Goal: Transaction & Acquisition: Download file/media

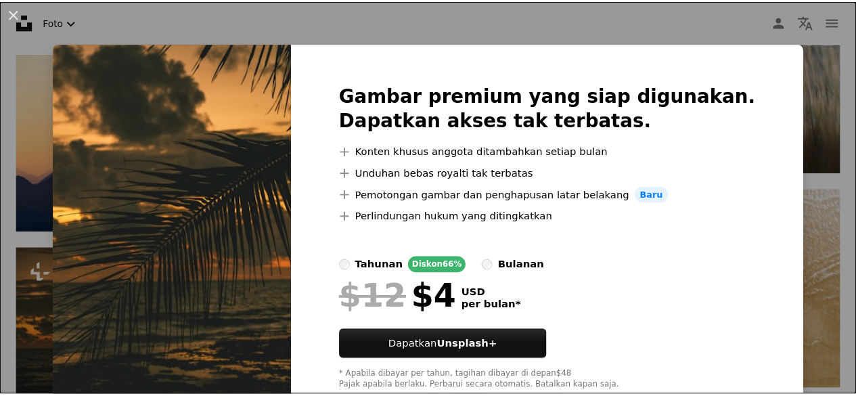
scroll to position [2368, 0]
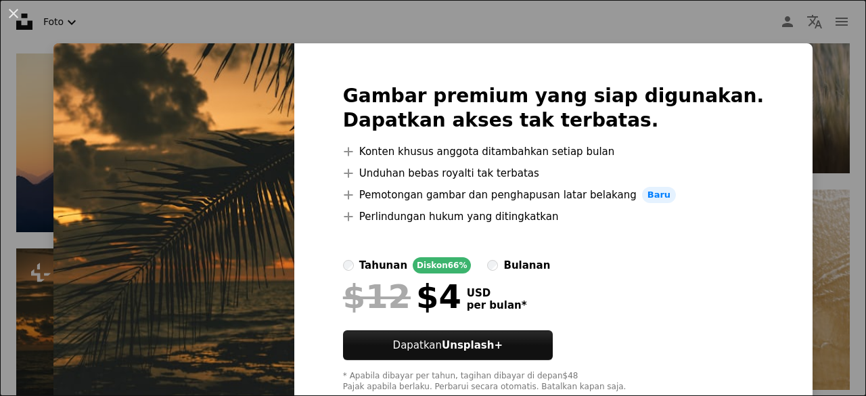
click at [791, 185] on div "An X shape Gambar premium yang siap digunakan. Dapatkan akses tak terbatas. A p…" at bounding box center [433, 198] width 866 height 396
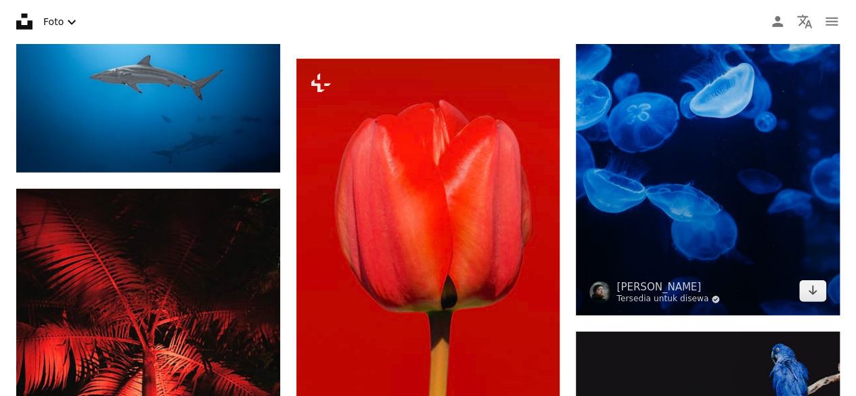
scroll to position [4536, 0]
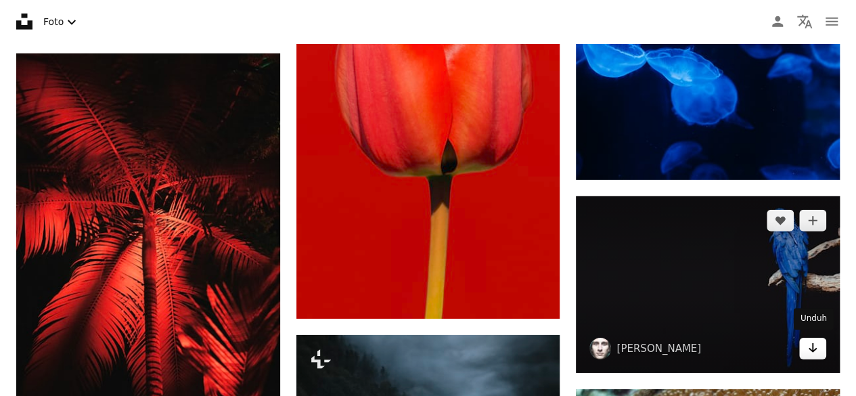
click at [805, 344] on link "Arrow pointing down" at bounding box center [812, 349] width 27 height 22
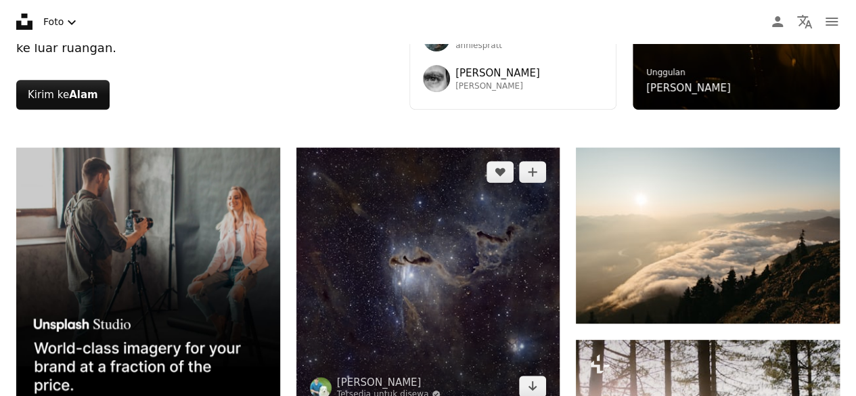
scroll to position [0, 0]
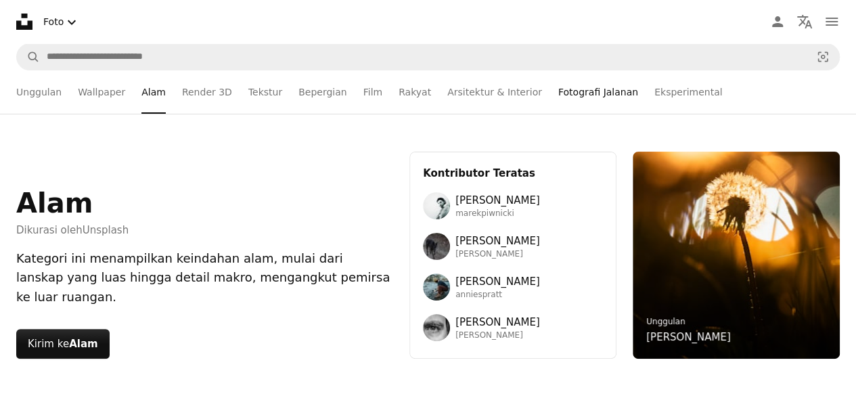
click at [558, 94] on link "Fotografi Jalanan" at bounding box center [598, 91] width 80 height 43
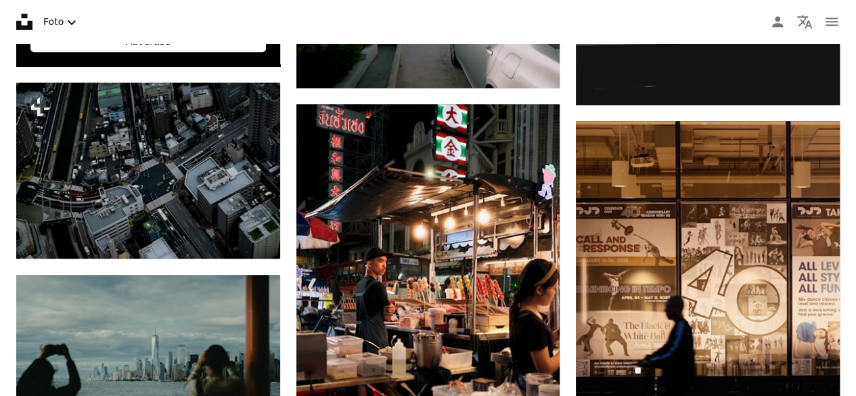
scroll to position [812, 0]
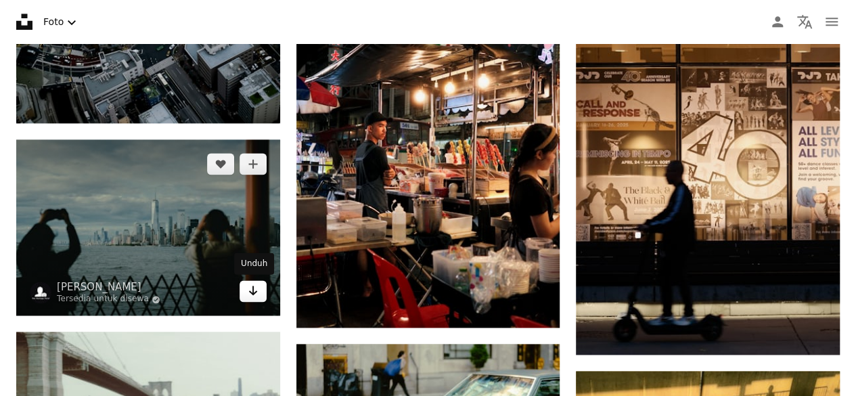
click at [254, 290] on icon "Arrow pointing down" at bounding box center [253, 290] width 11 height 16
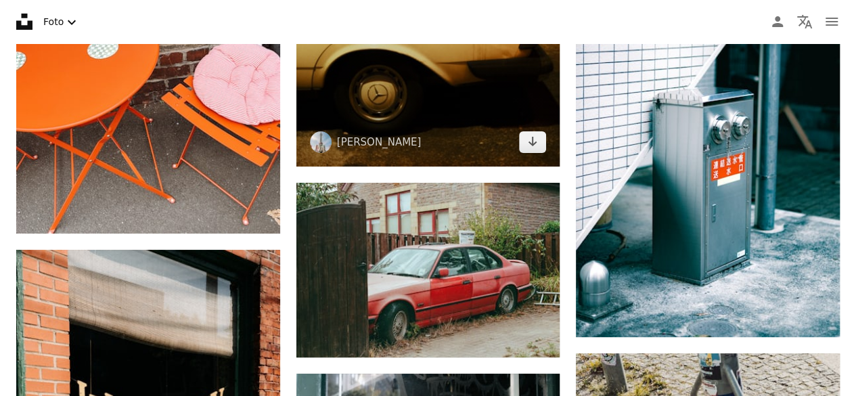
scroll to position [5209, 0]
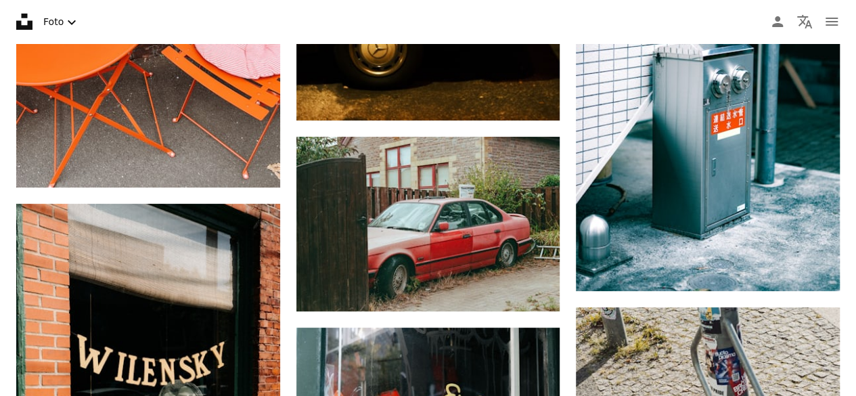
click at [850, 41] on nav "Unsplash logo Beranda Unsplash A photo Pen Tool A compass A stack of folders Do…" at bounding box center [428, 21] width 856 height 43
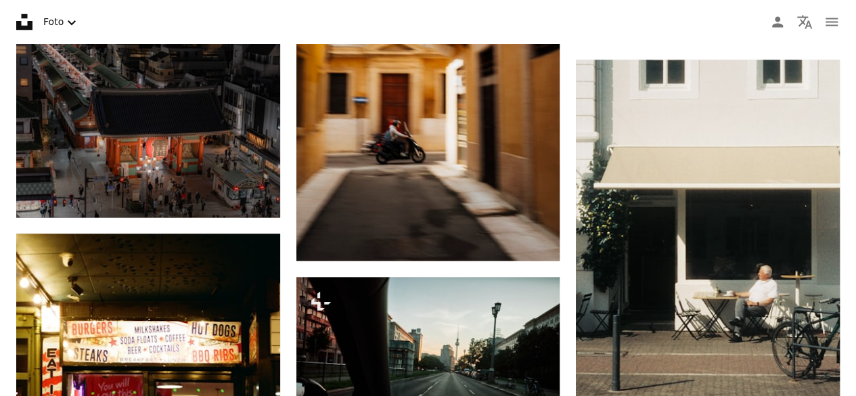
scroll to position [11153, 0]
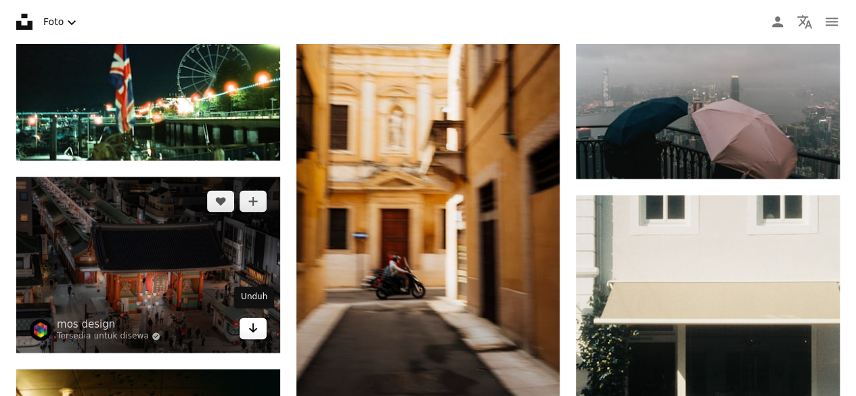
click at [255, 323] on icon "Arrow pointing down" at bounding box center [253, 327] width 11 height 16
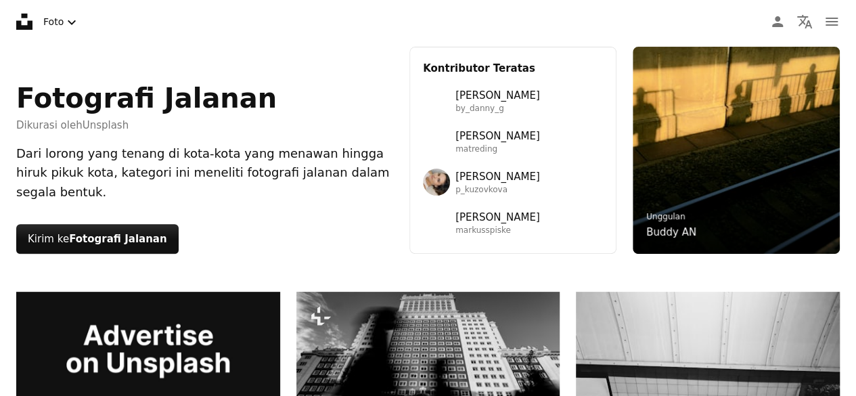
scroll to position [0, 0]
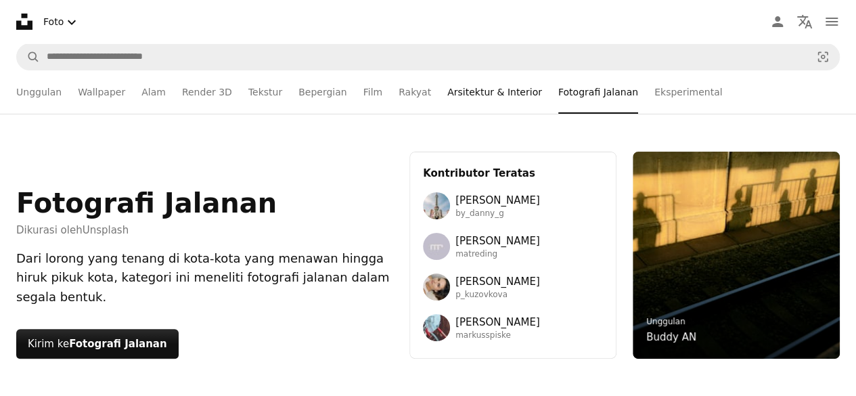
click at [447, 97] on link "Arsitektur & Interior" at bounding box center [494, 91] width 95 height 43
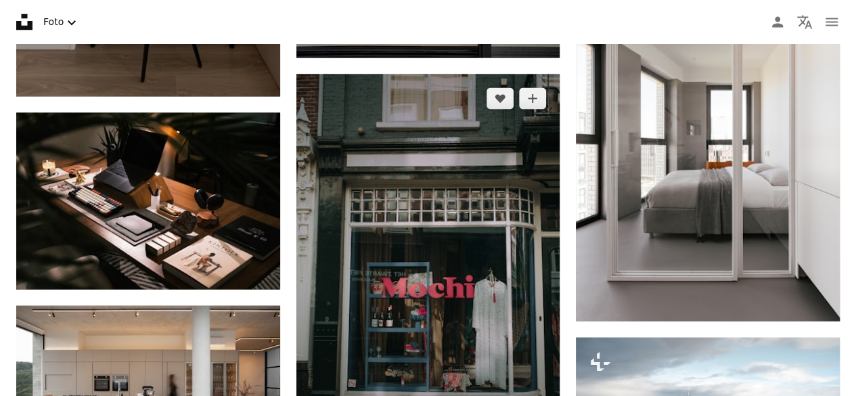
scroll to position [1421, 0]
